Goal: Information Seeking & Learning: Learn about a topic

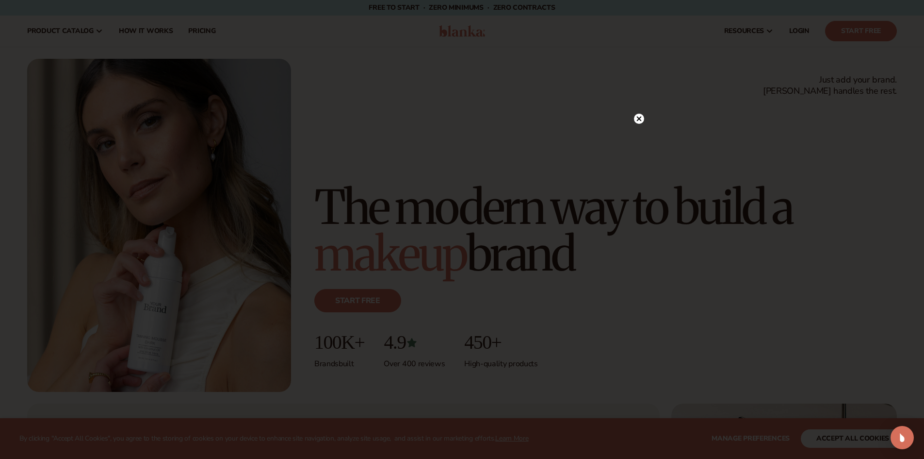
click at [639, 116] on circle at bounding box center [639, 119] width 10 height 10
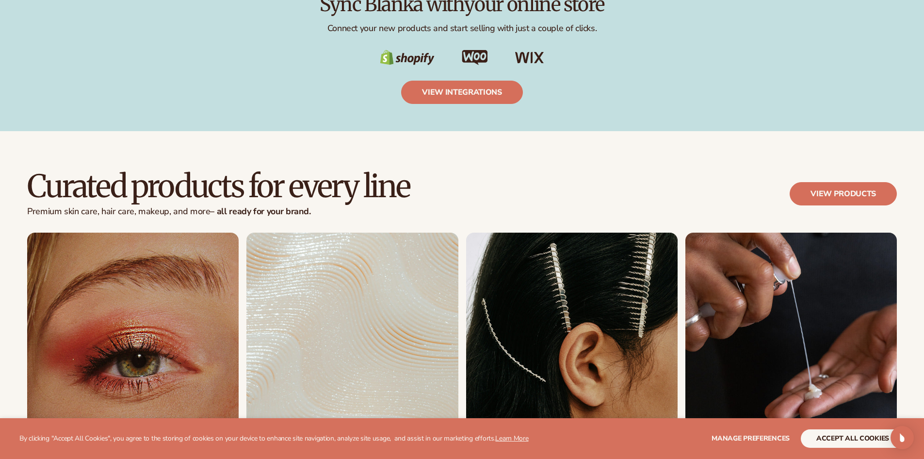
scroll to position [1893, 0]
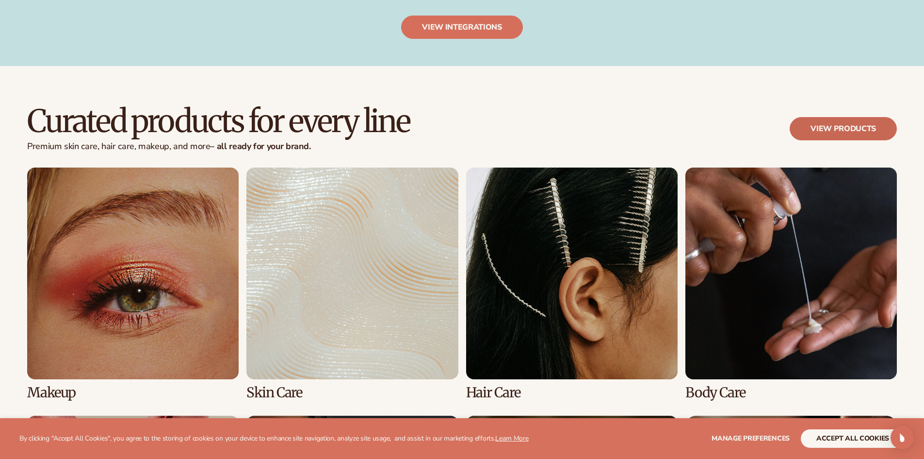
click at [840, 126] on link "View products" at bounding box center [843, 128] width 107 height 23
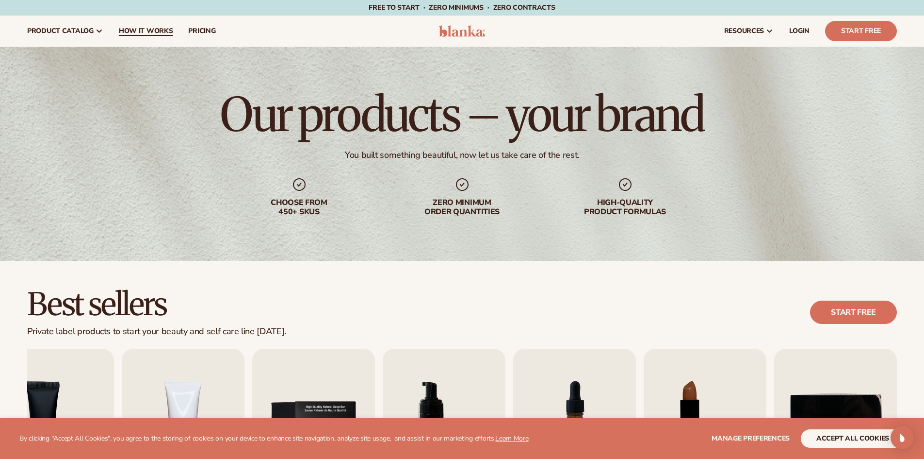
click at [156, 33] on span "How It Works" at bounding box center [146, 31] width 54 height 8
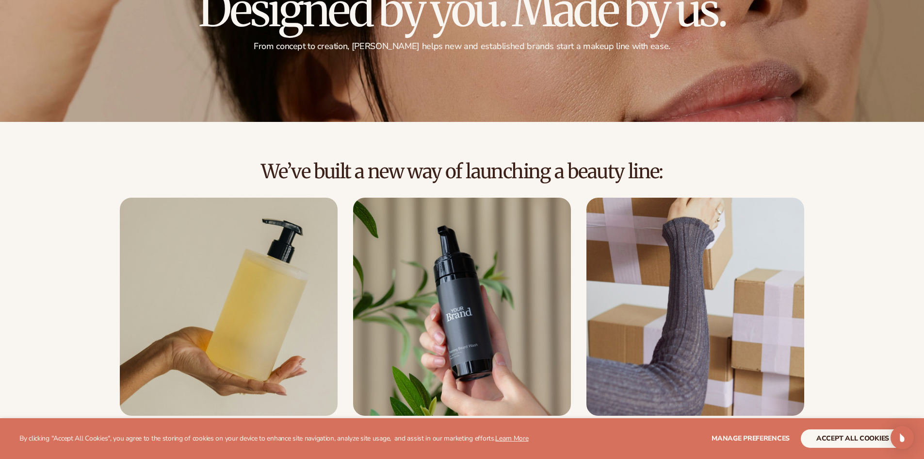
scroll to position [243, 0]
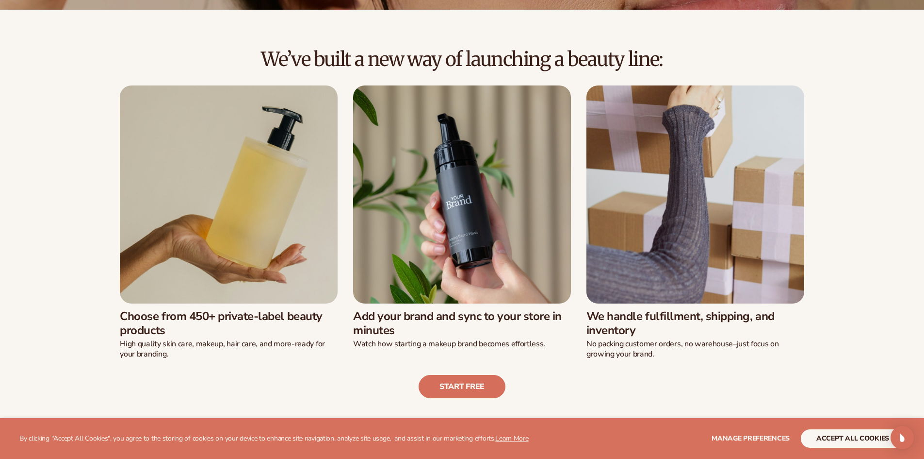
click at [249, 209] on img at bounding box center [229, 194] width 218 height 218
click at [465, 389] on link "Start free" at bounding box center [462, 386] width 87 height 23
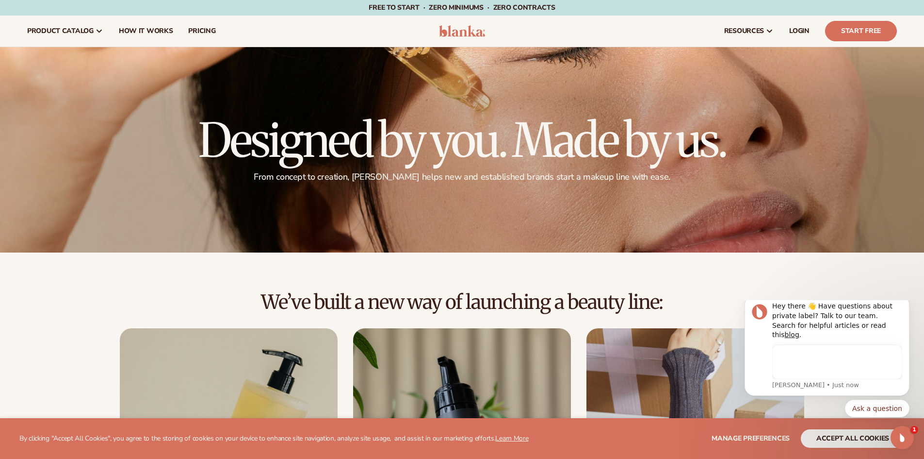
scroll to position [0, 0]
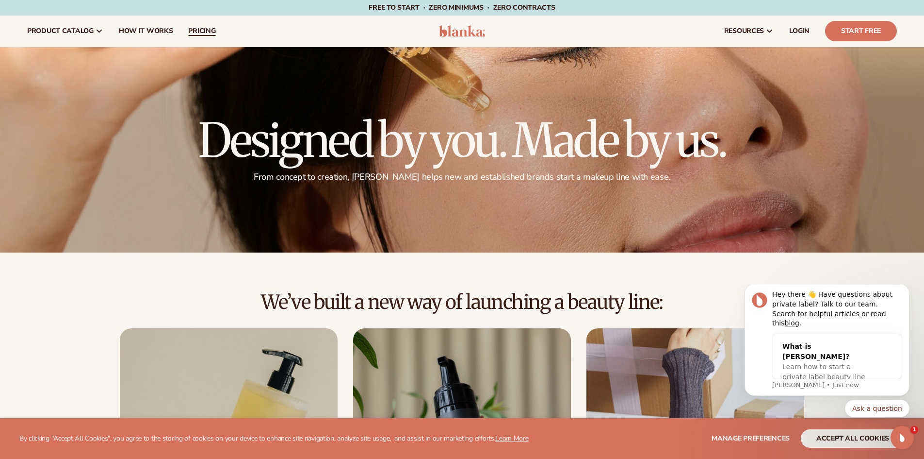
click at [204, 33] on span "pricing" at bounding box center [201, 31] width 27 height 8
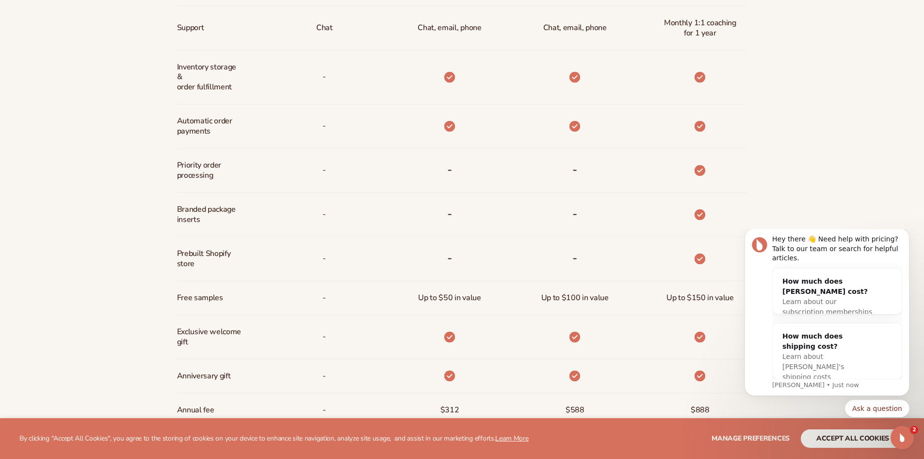
scroll to position [679, 0]
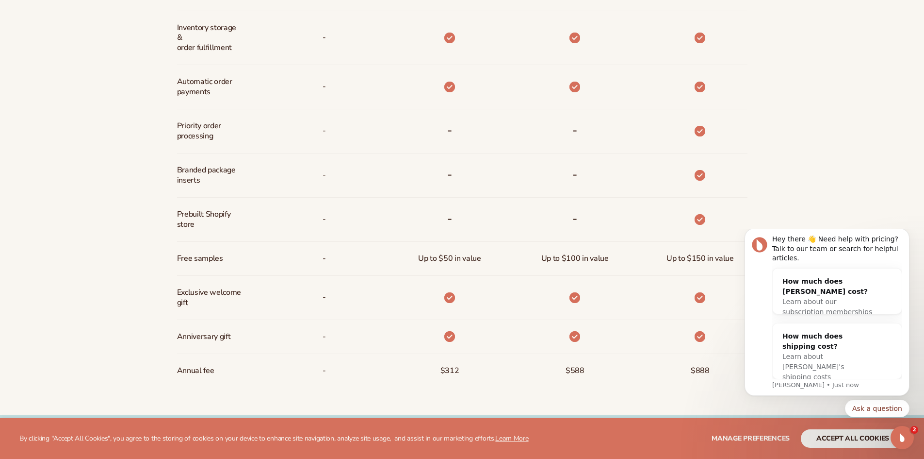
drag, startPoint x: 300, startPoint y: 49, endPoint x: 313, endPoint y: 162, distance: 112.9
drag, startPoint x: 313, startPoint y: 162, endPoint x: 303, endPoint y: 261, distance: 99.5
click at [303, 261] on div "-" at bounding box center [309, 259] width 125 height 34
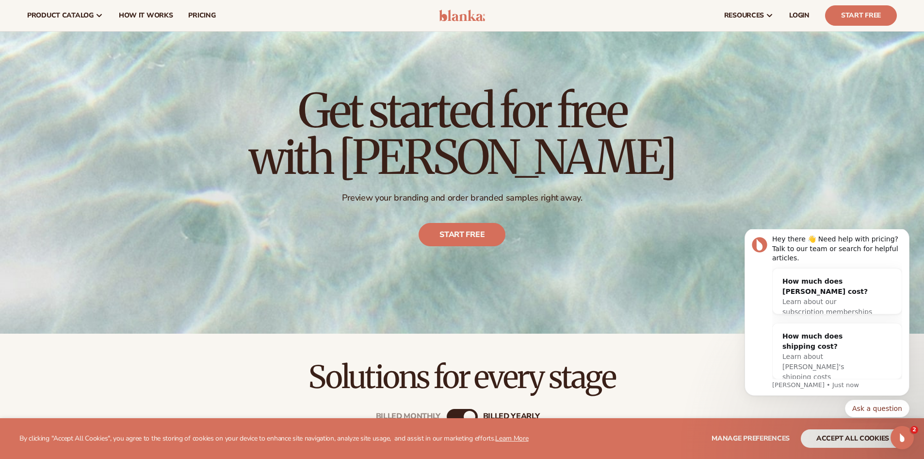
scroll to position [0, 0]
